Goal: Entertainment & Leisure: Browse casually

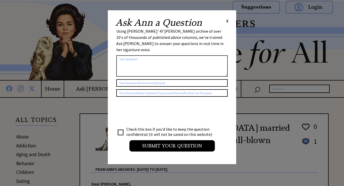
click at [227, 20] on span "X" at bounding box center [227, 20] width 2 height 5
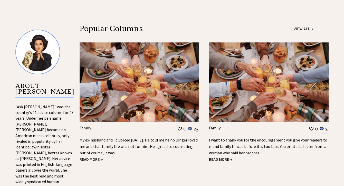
scroll to position [499, 0]
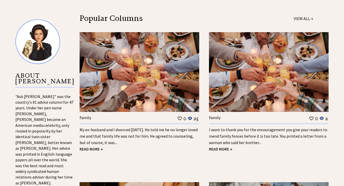
click at [107, 127] on link "My ex-husband and I divorced 18 years ago. He told me he no longer loved me and…" at bounding box center [139, 136] width 118 height 18
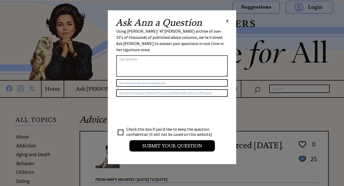
click at [228, 21] on span "X" at bounding box center [227, 20] width 2 height 5
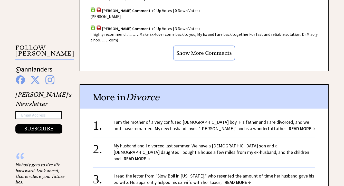
scroll to position [513, 0]
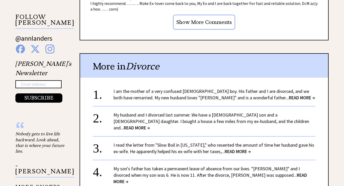
click at [289, 94] on span "READ MORE →" at bounding box center [302, 97] width 26 height 6
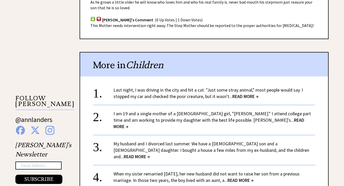
scroll to position [442, 0]
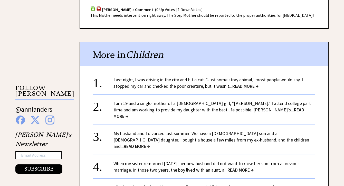
click at [244, 107] on span "READ MORE →" at bounding box center [208, 113] width 191 height 12
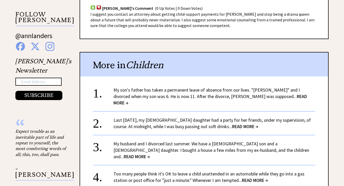
scroll to position [525, 0]
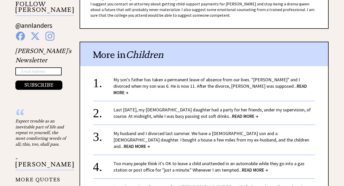
click at [150, 143] on span "READ MORE →" at bounding box center [137, 146] width 26 height 6
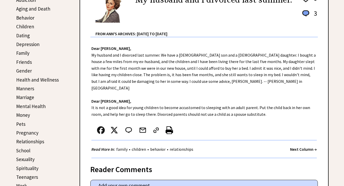
scroll to position [144, 0]
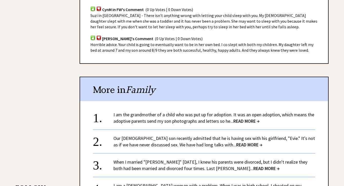
scroll to position [391, 0]
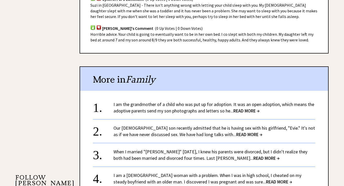
click at [248, 108] on span "READ MORE →" at bounding box center [246, 111] width 26 height 6
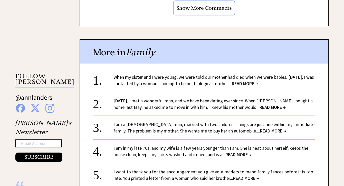
scroll to position [502, 0]
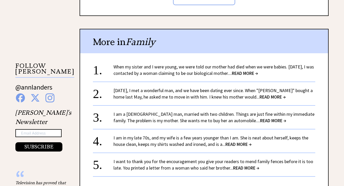
click at [260, 94] on span "READ MORE →" at bounding box center [273, 97] width 26 height 6
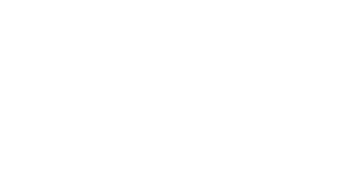
scroll to position [502, 0]
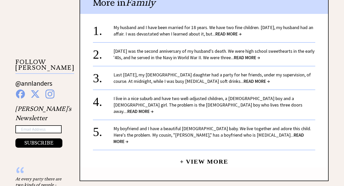
scroll to position [474, 0]
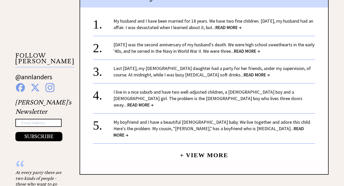
click at [154, 102] on span "READ MORE →" at bounding box center [140, 105] width 26 height 6
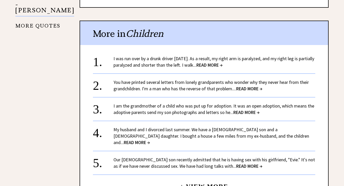
scroll to position [722, 0]
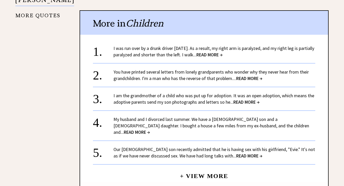
click at [236, 153] on span "READ MORE →" at bounding box center [249, 156] width 26 height 6
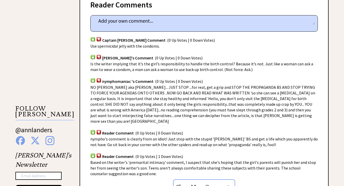
scroll to position [390, 0]
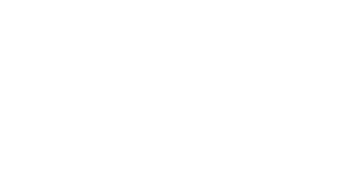
scroll to position [715, 0]
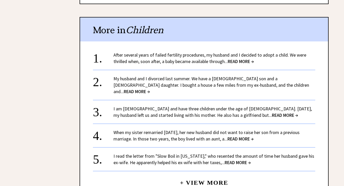
click at [245, 136] on span "READ MORE →" at bounding box center [241, 139] width 26 height 6
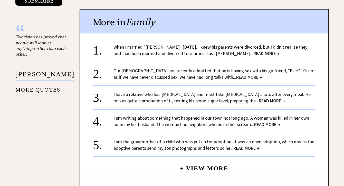
scroll to position [656, 0]
